Goal: Task Accomplishment & Management: Use online tool/utility

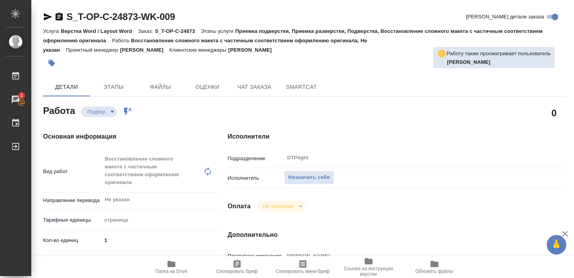
click at [175, 268] on icon "button" at bounding box center [171, 263] width 9 height 9
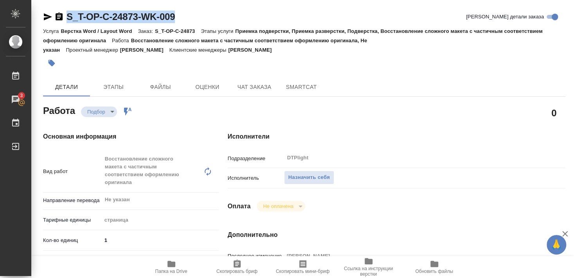
drag, startPoint x: 67, startPoint y: 25, endPoint x: 182, endPoint y: 18, distance: 115.7
click at [182, 18] on div "S_T-OP-C-24873-WK-009 Кратко детали заказа" at bounding box center [304, 19] width 523 height 16
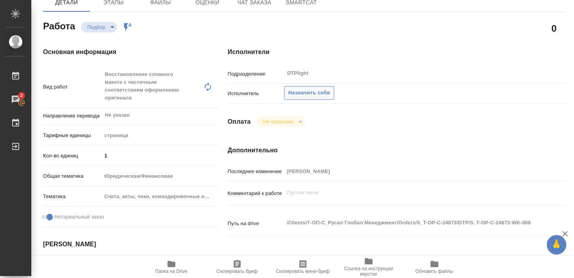
click at [319, 88] on span "Назначить себя" at bounding box center [308, 92] width 41 height 9
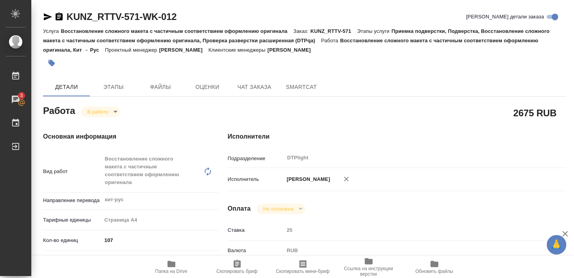
scroll to position [224, 0]
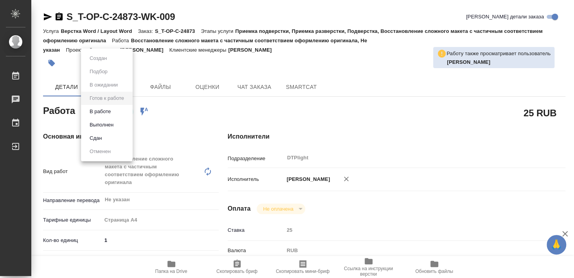
click at [109, 111] on button "В работе" at bounding box center [100, 111] width 26 height 9
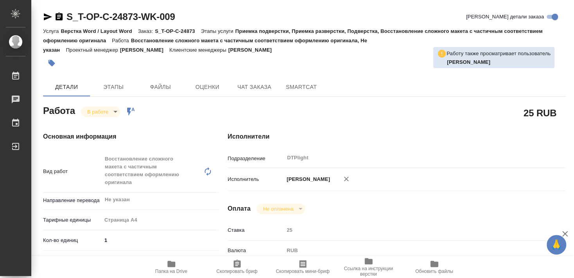
type textarea "x"
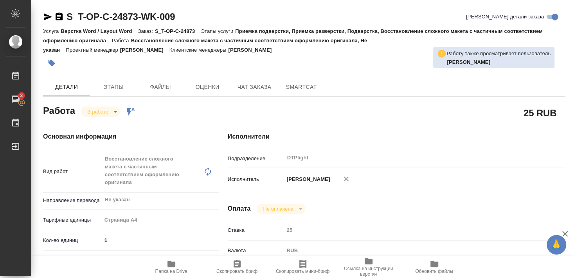
type textarea "x"
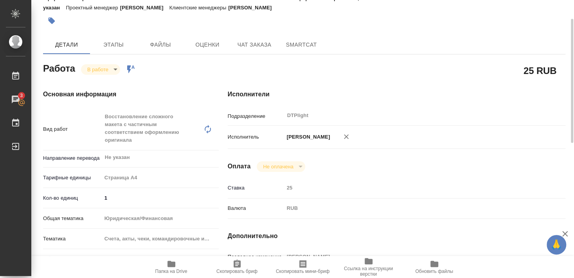
scroll to position [85, 0]
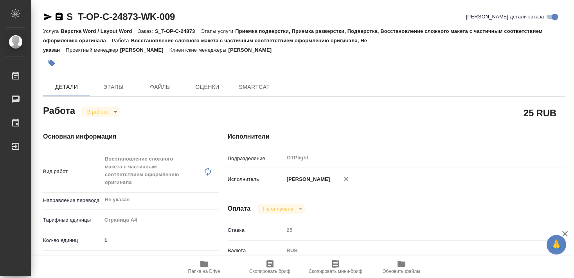
type textarea "x"
